Goal: Ask a question: Seek information or help from site administrators or community

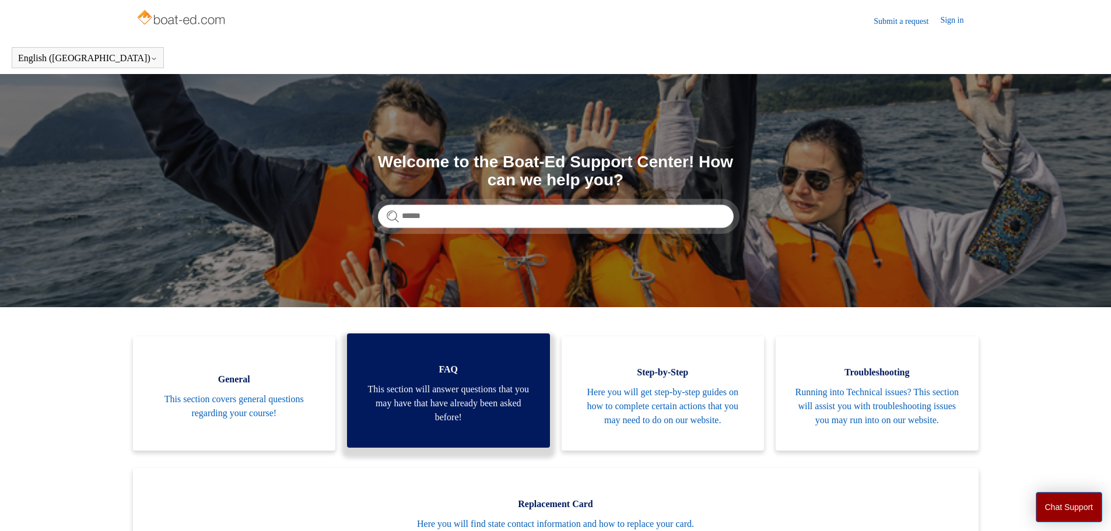
scroll to position [58, 0]
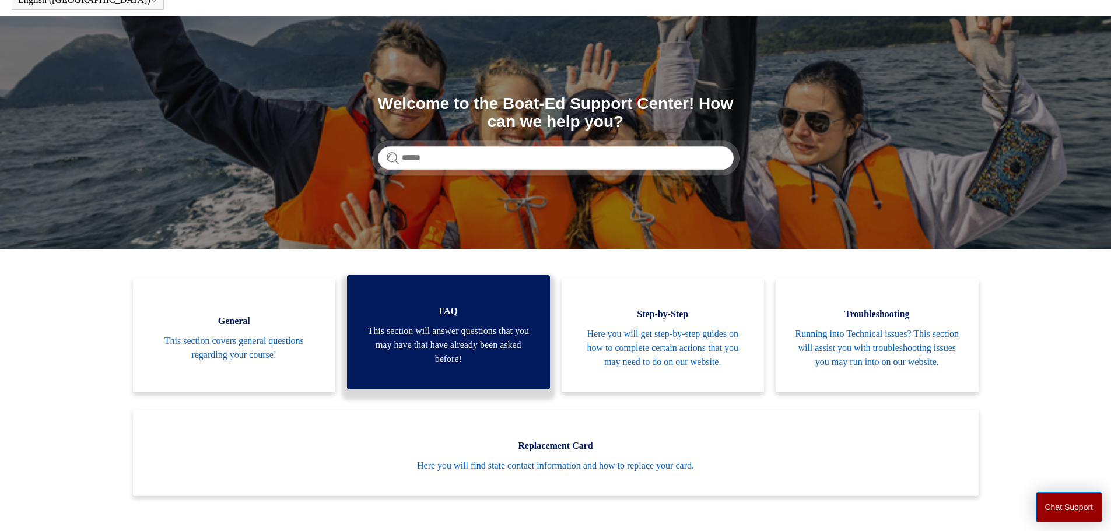
click at [440, 338] on span "This section will answer questions that you may have that have already been ask…" at bounding box center [448, 345] width 168 height 42
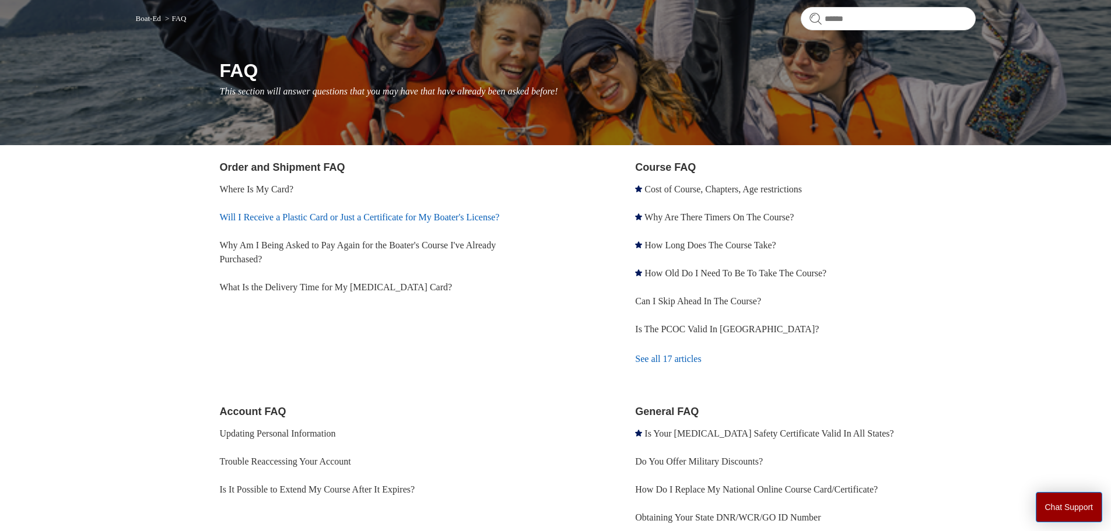
scroll to position [117, 0]
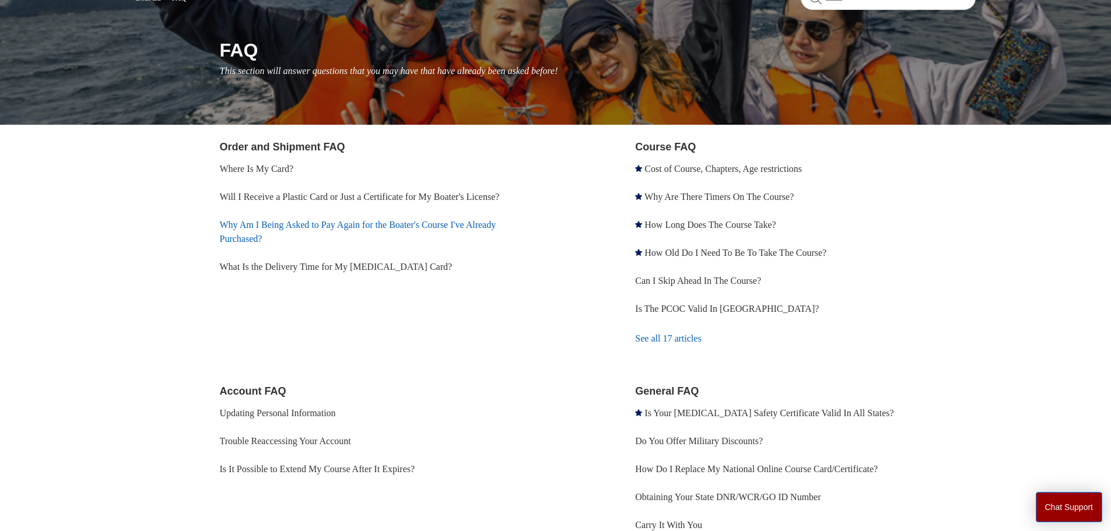
click at [399, 222] on link "Why Am I Being Asked to Pay Again for the Boater's Course I've Already Purchase…" at bounding box center [358, 232] width 276 height 24
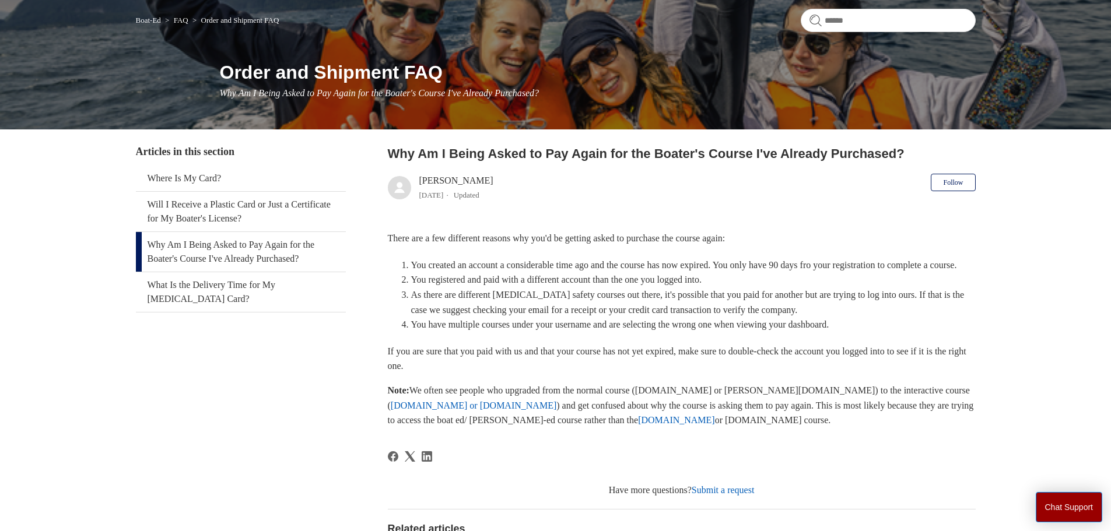
scroll to position [13, 0]
